Goal: Information Seeking & Learning: Find specific fact

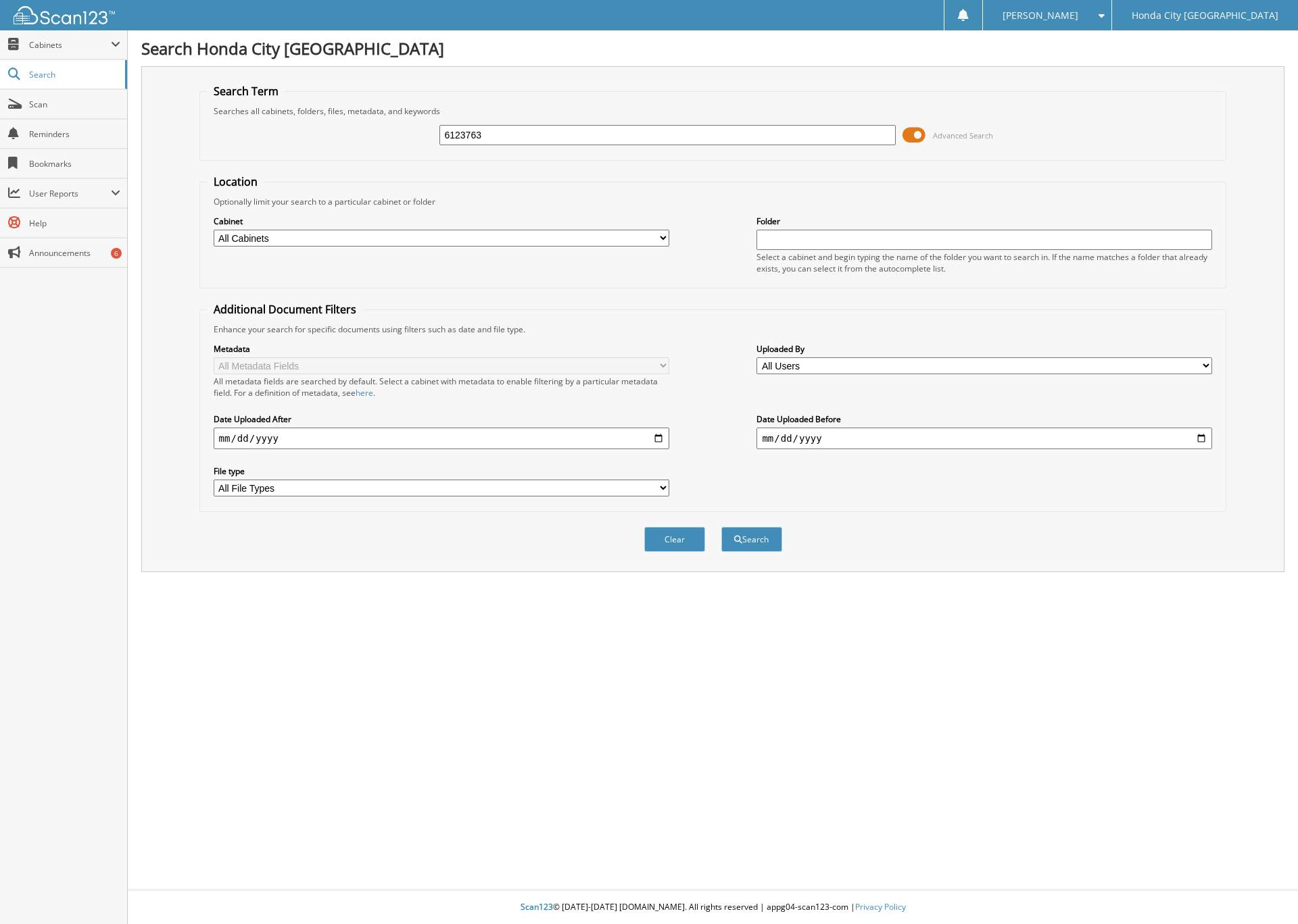
type input "6123763"
click at [721, 527] on button "Search" at bounding box center [752, 539] width 61 height 25
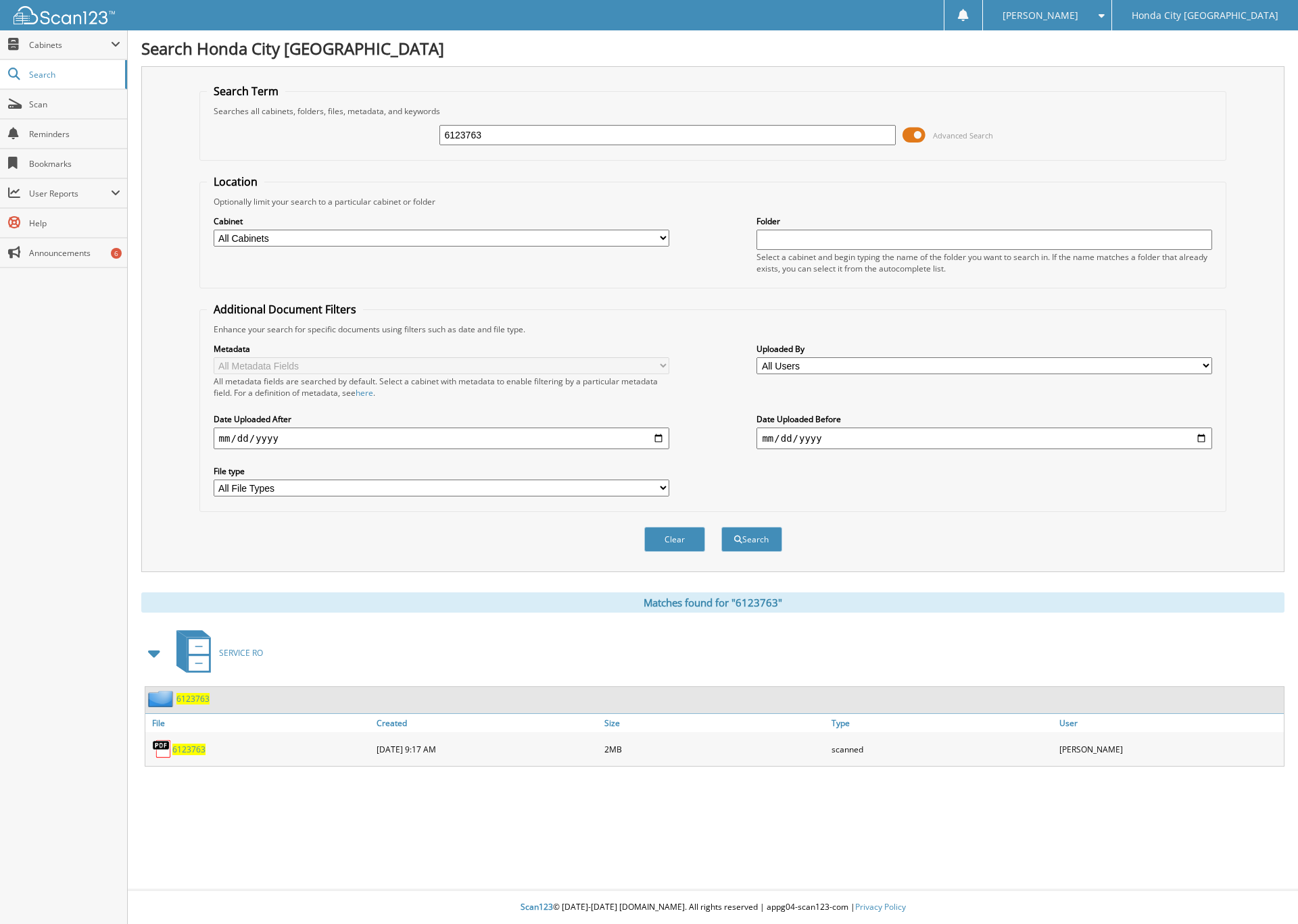
click at [199, 695] on span "6123763" at bounding box center [193, 699] width 33 height 12
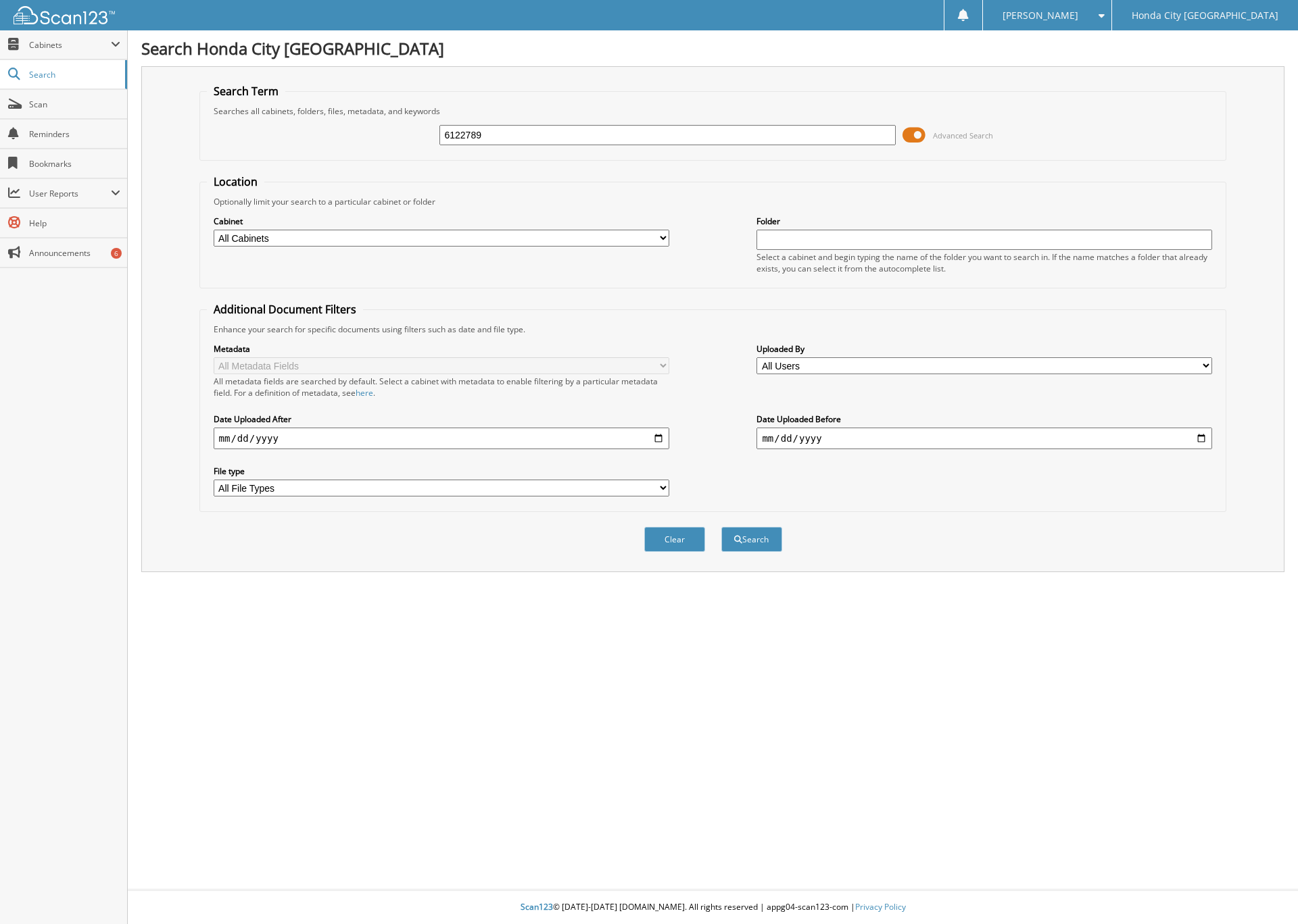
type input "6122789"
click at [459, 163] on form "Search Term Searches all cabinets, folders, files, metadata, and keywords 61227…" at bounding box center [713, 325] width 1028 height 483
click at [748, 539] on button "Search" at bounding box center [752, 539] width 61 height 25
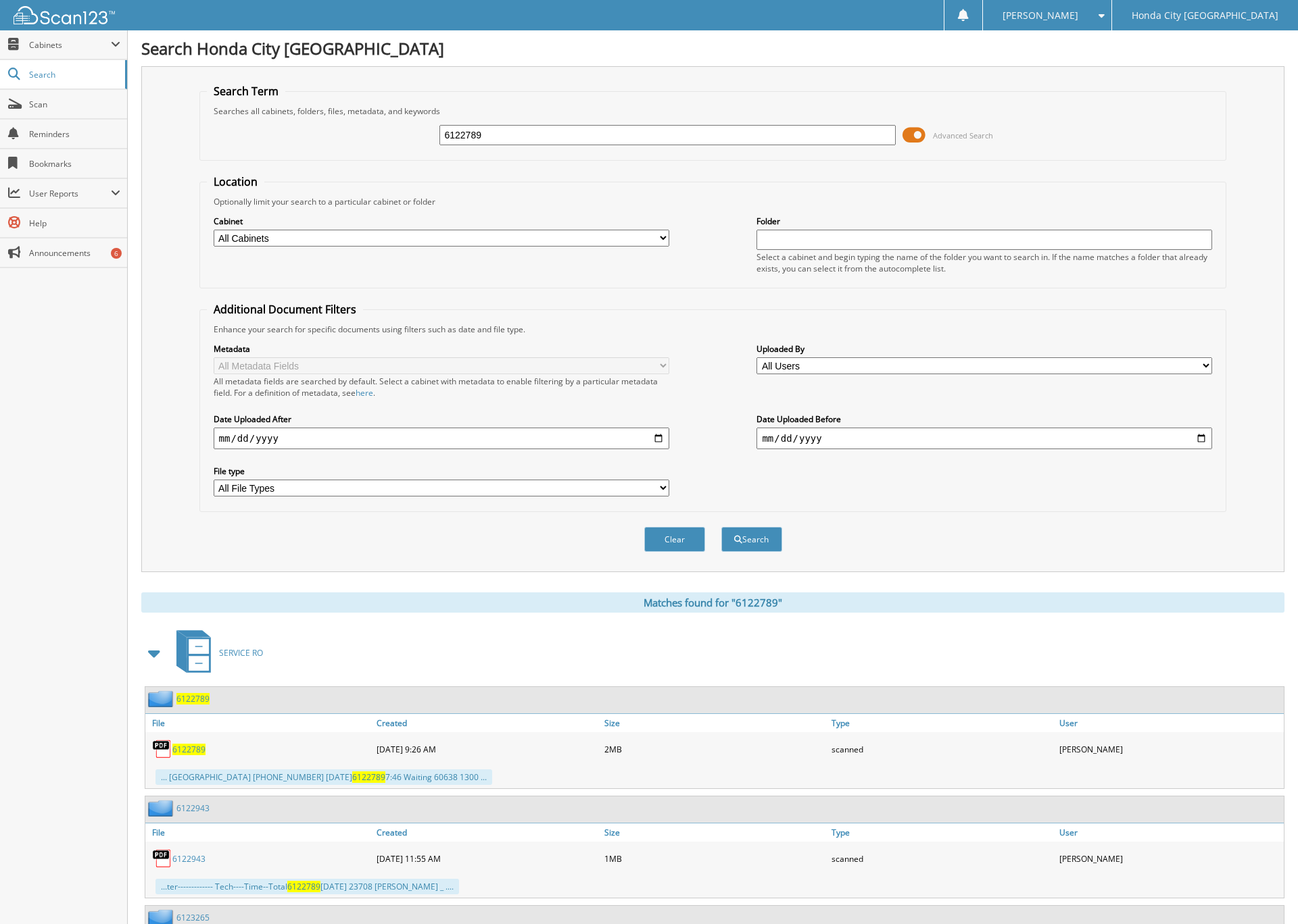
click at [190, 698] on span "6122789" at bounding box center [193, 699] width 33 height 12
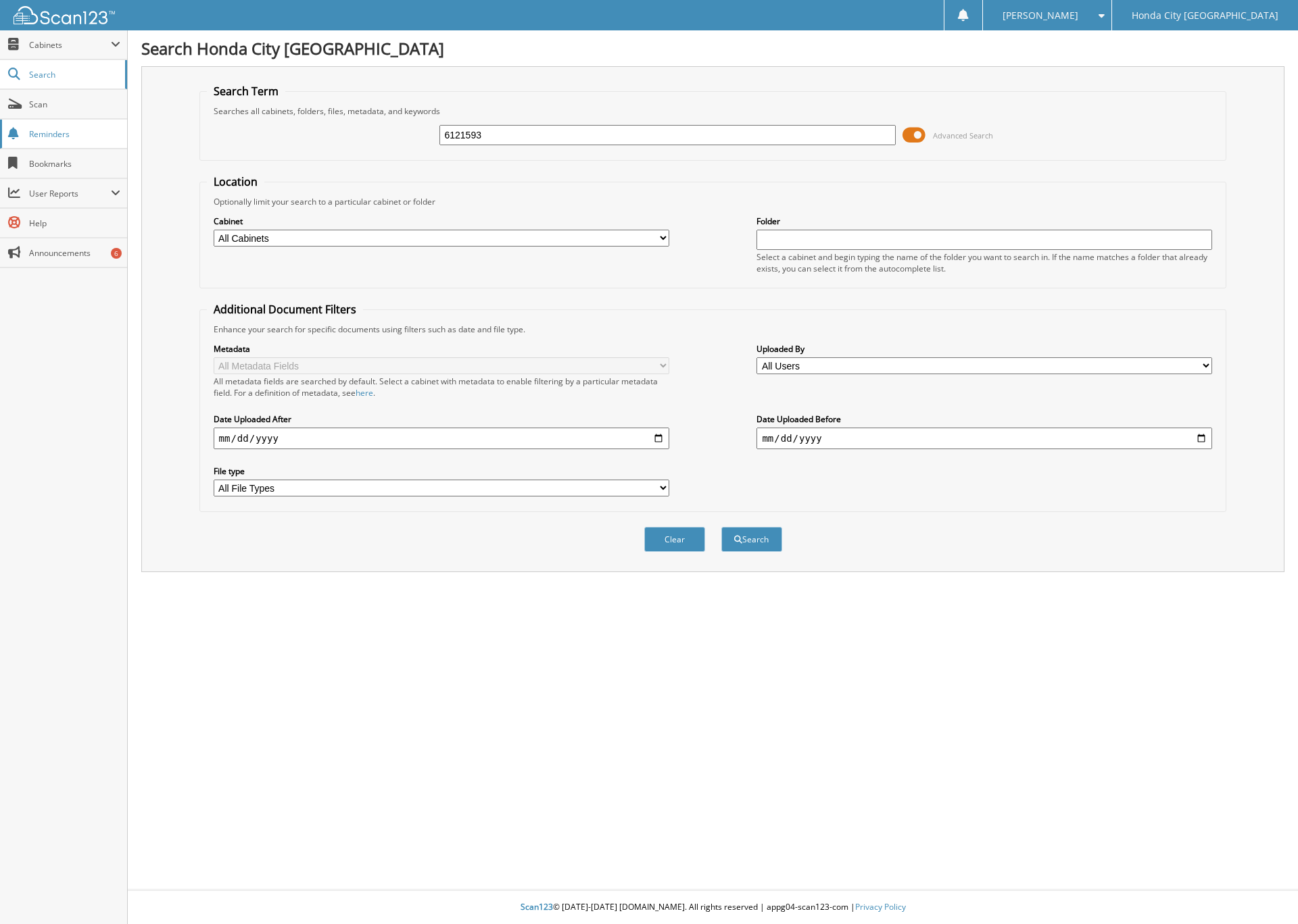
type input "6121593"
click at [721, 527] on button "Search" at bounding box center [752, 539] width 61 height 25
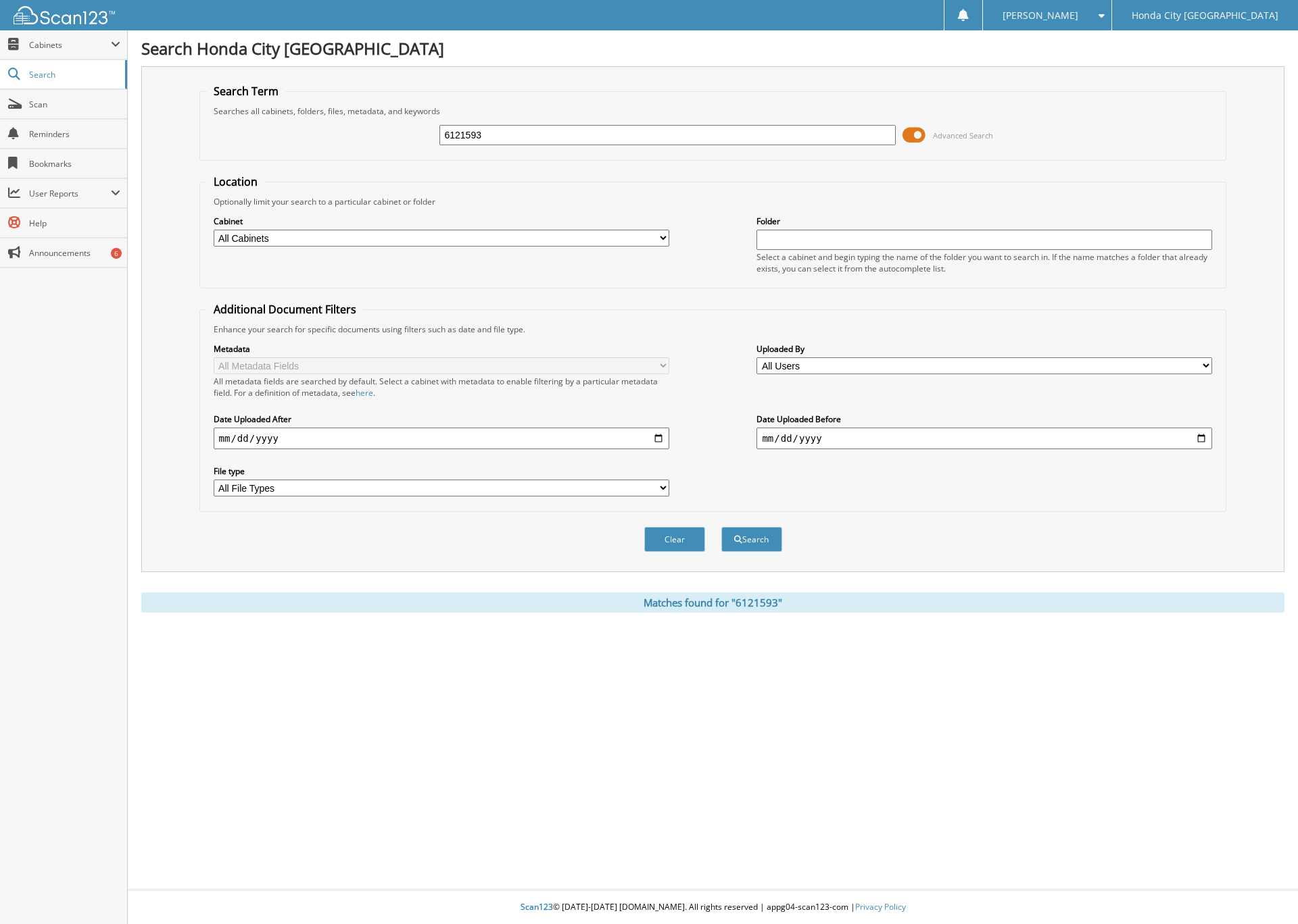
click at [555, 136] on input "6121593" at bounding box center [667, 135] width 456 height 20
type input "6123050"
click at [748, 544] on button "Search" at bounding box center [752, 539] width 61 height 25
